Goal: Information Seeking & Learning: Compare options

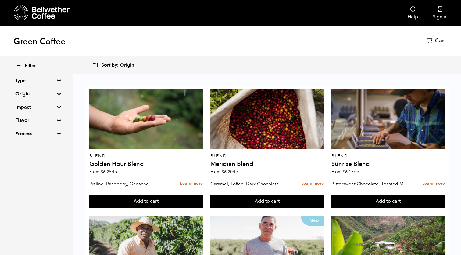
scroll to position [139, 0]
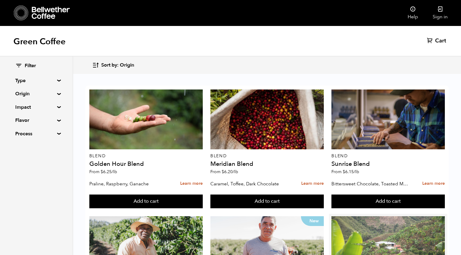
click at [357, 216] on div at bounding box center [389, 246] width 114 height 60
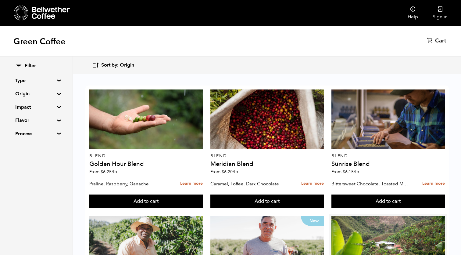
scroll to position [148, 0]
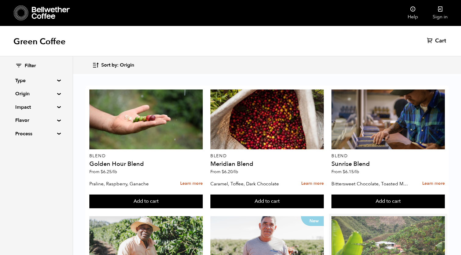
click at [394, 216] on div at bounding box center [389, 246] width 114 height 60
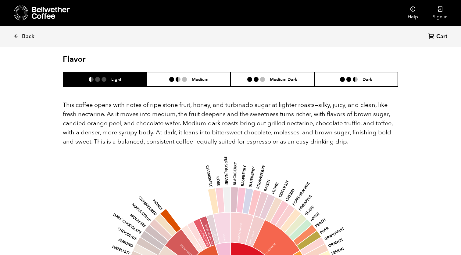
scroll to position [377, 0]
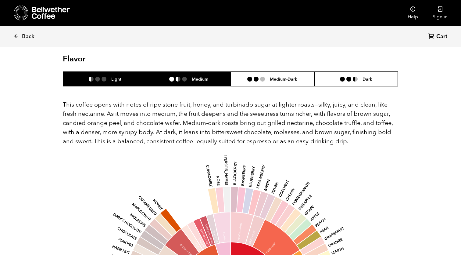
click at [203, 72] on li "Medium" at bounding box center [189, 79] width 84 height 14
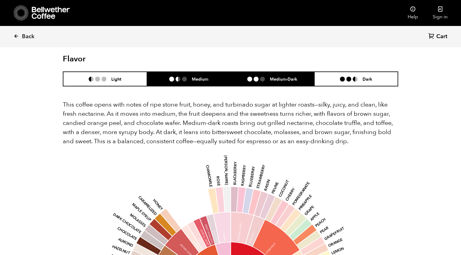
click at [294, 76] on h6 "Medium-Dark" at bounding box center [283, 78] width 27 height 5
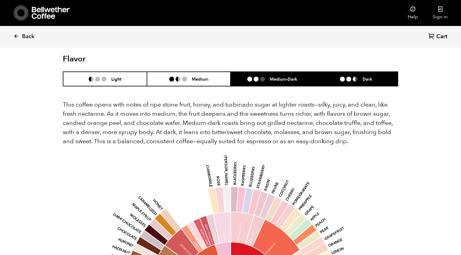
click at [356, 77] on li at bounding box center [355, 79] width 5 height 5
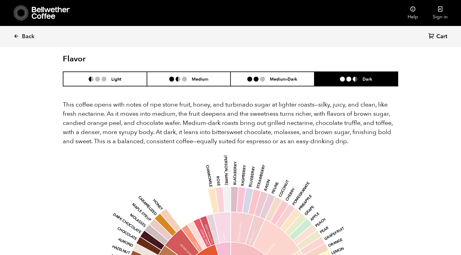
click at [287, 86] on div "This coffee opens with notes of ripe stone fruit, honey, and turbinado sugar at…" at bounding box center [231, 254] width 336 height 337
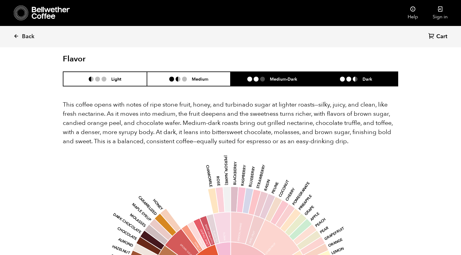
click at [254, 72] on li "Medium-Dark" at bounding box center [273, 79] width 84 height 14
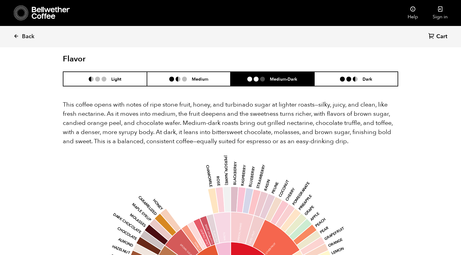
click at [195, 86] on div "This coffee opens with notes of ripe stone fruit, honey, and turbinado sugar at…" at bounding box center [231, 254] width 336 height 337
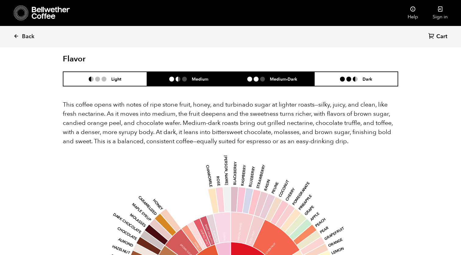
click at [198, 72] on li "Medium" at bounding box center [189, 79] width 84 height 14
click at [274, 72] on li "Medium-Dark" at bounding box center [273, 79] width 84 height 14
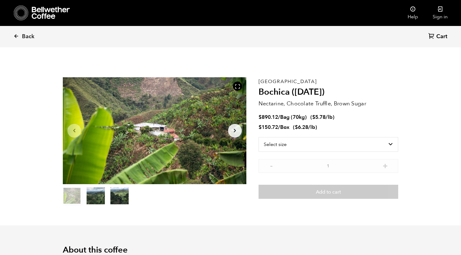
scroll to position [0, 0]
click at [16, 36] on icon at bounding box center [15, 35] width 5 height 5
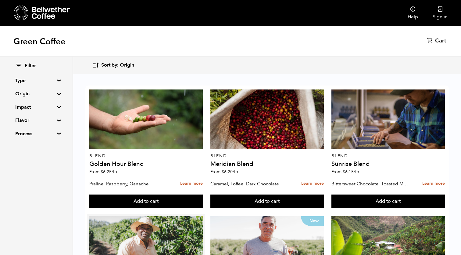
scroll to position [254, 0]
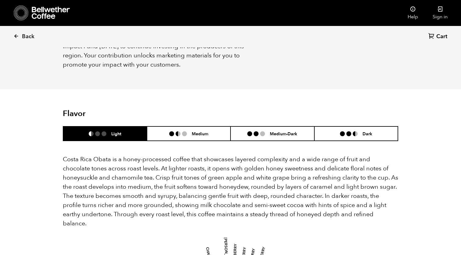
scroll to position [538, 0]
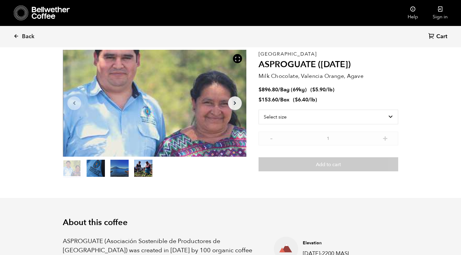
scroll to position [20, 0]
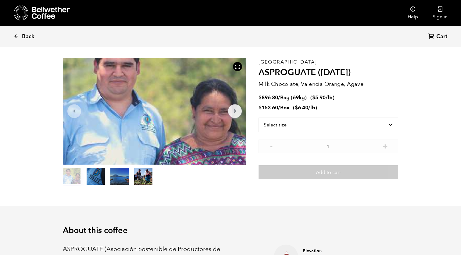
click at [20, 34] on link "Back" at bounding box center [32, 36] width 38 height 21
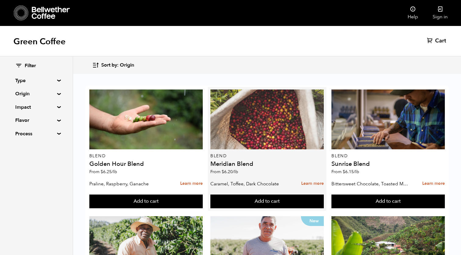
scroll to position [242, 0]
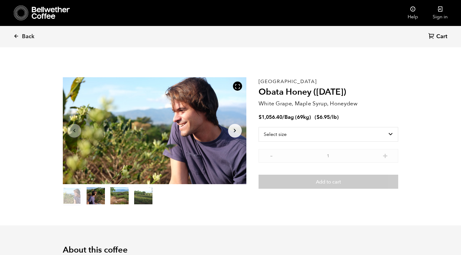
scroll to position [265, 325]
select select "bag-2"
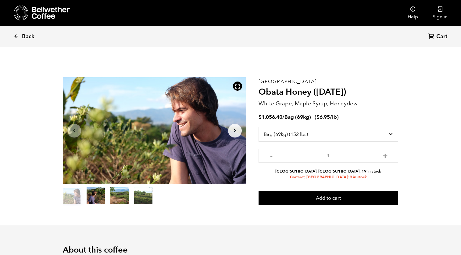
click at [17, 36] on icon at bounding box center [15, 35] width 5 height 5
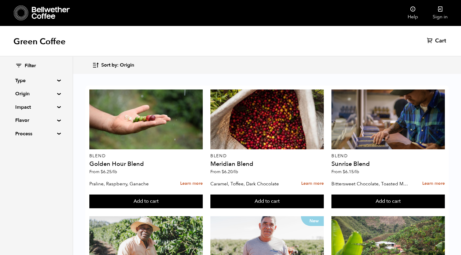
scroll to position [141, 0]
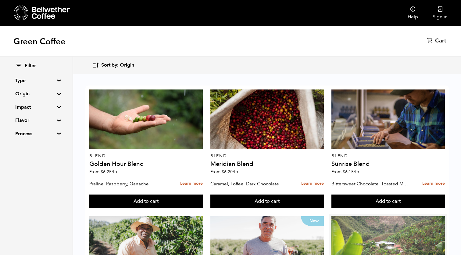
click at [358, 216] on div at bounding box center [389, 246] width 114 height 60
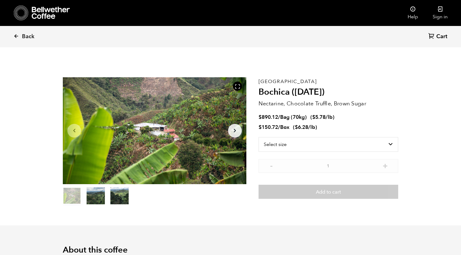
scroll to position [265, 325]
select select "bag"
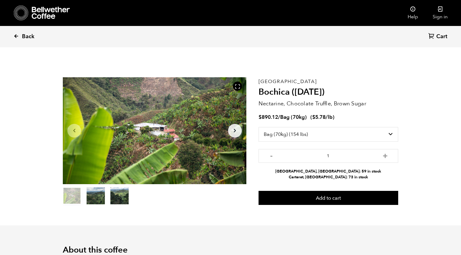
click at [17, 33] on link "Back" at bounding box center [32, 36] width 38 height 21
